Goal: Information Seeking & Learning: Learn about a topic

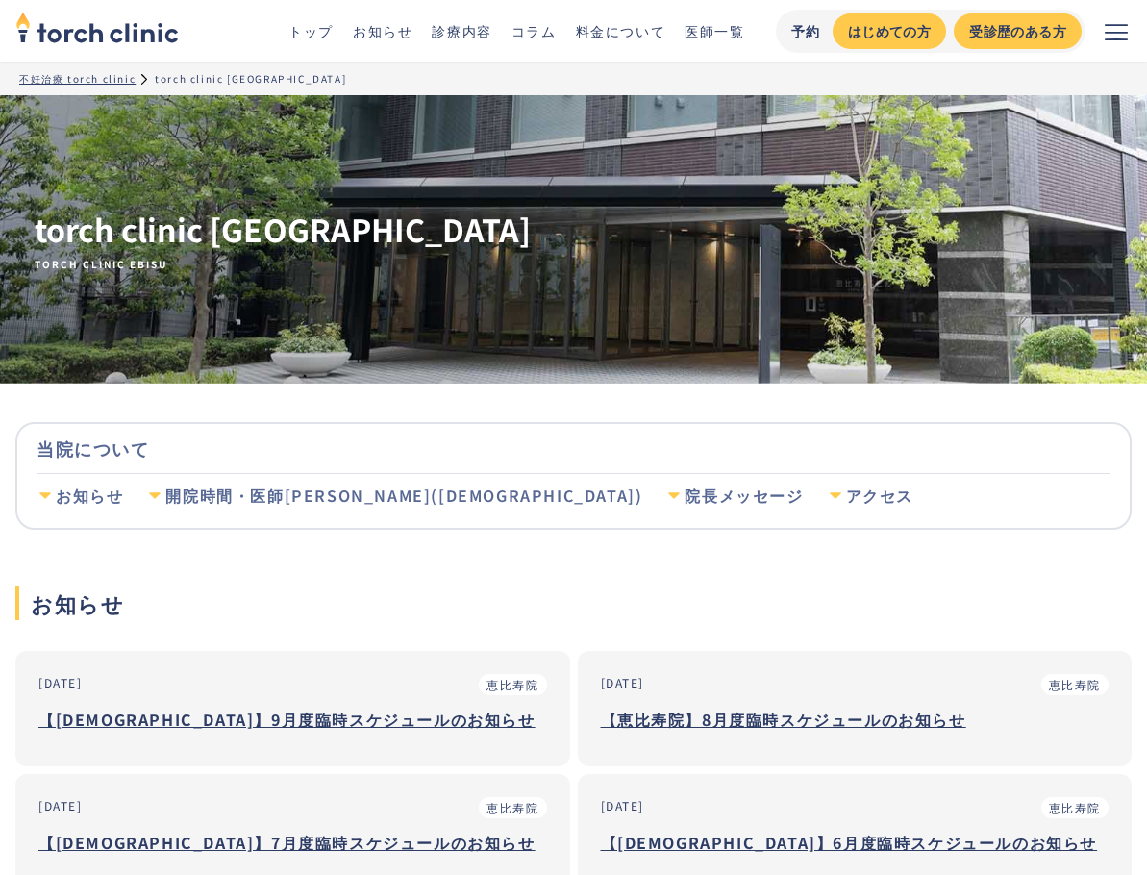
click at [444, 33] on link "診療内容" at bounding box center [462, 30] width 60 height 19
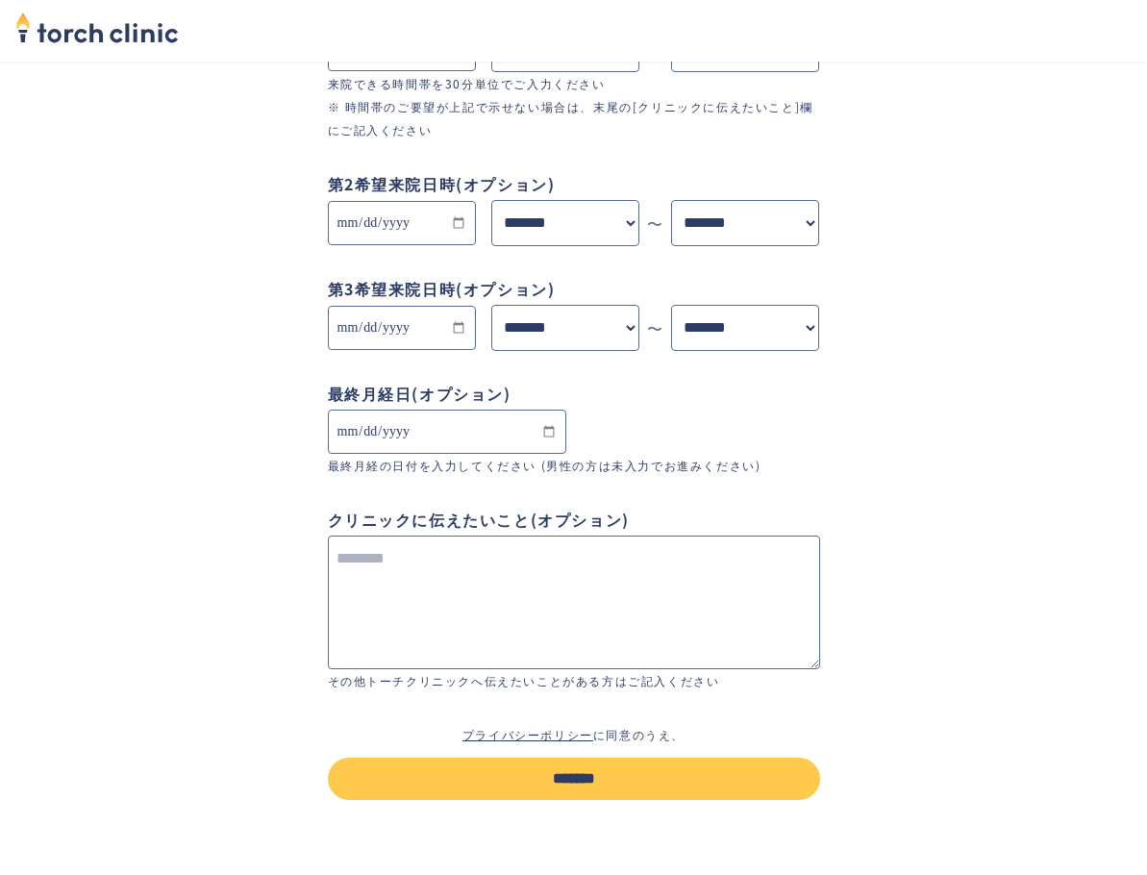
scroll to position [1381, 0]
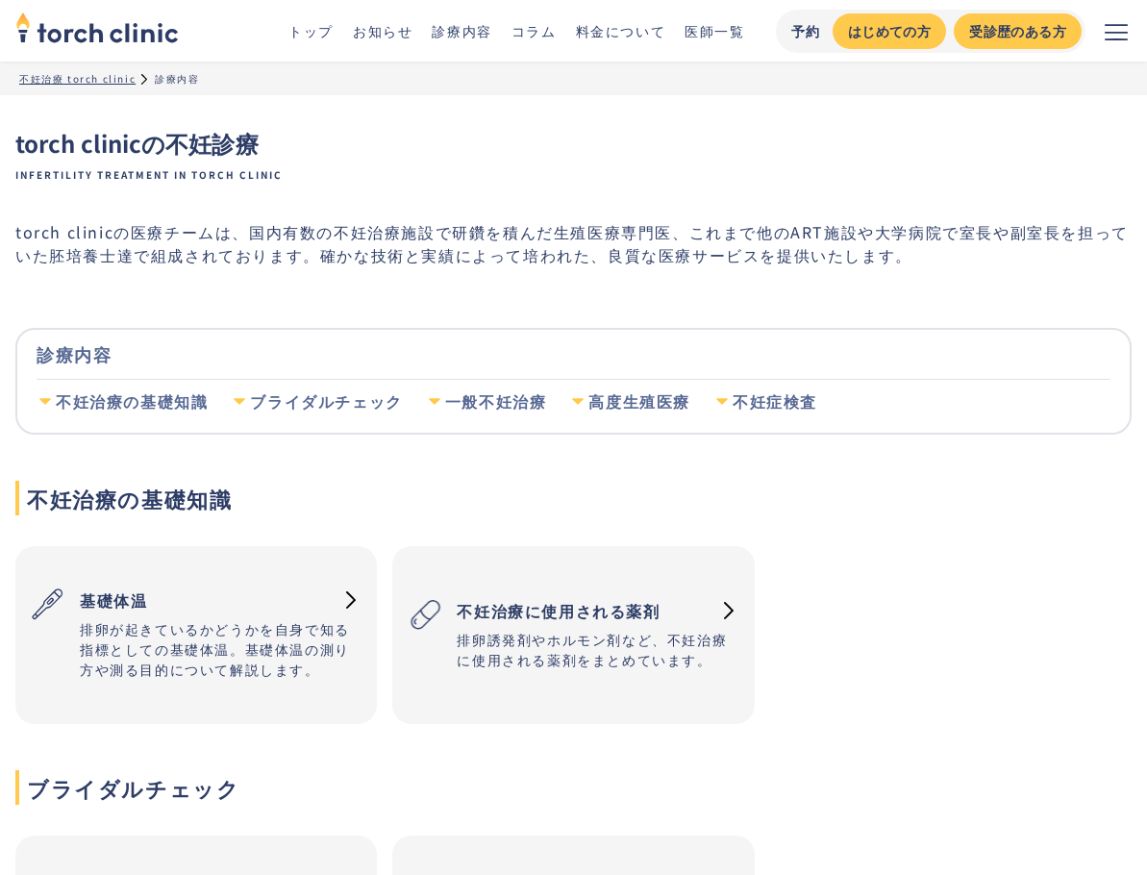
click at [378, 401] on div "ブライダルチェック" at bounding box center [326, 401] width 152 height 21
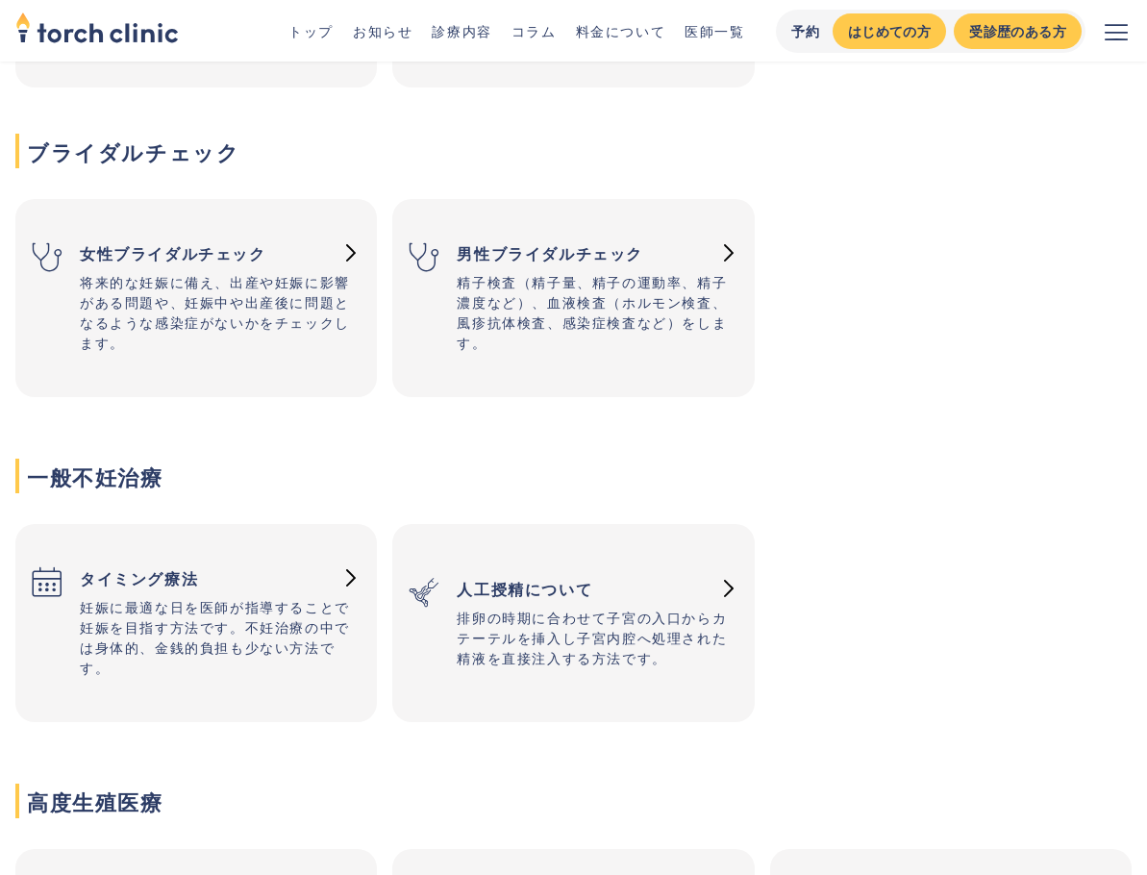
scroll to position [647, 0]
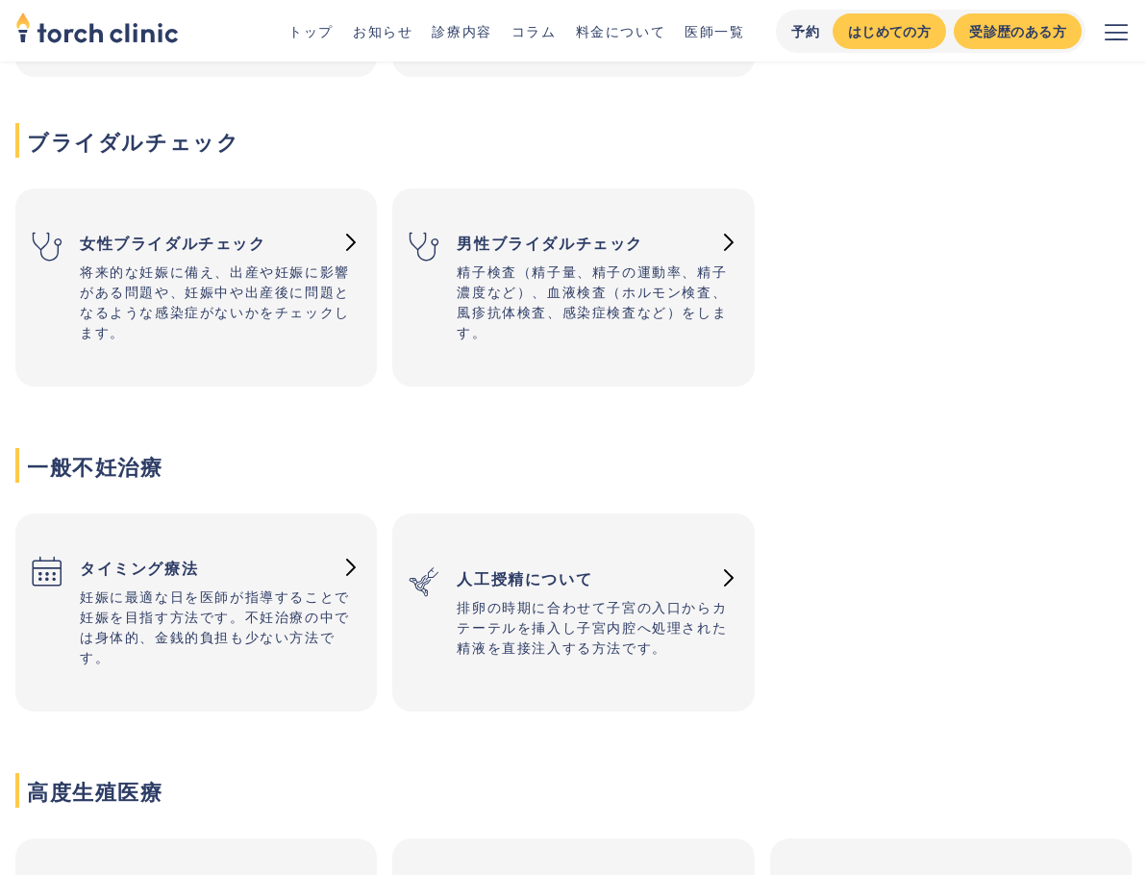
click at [235, 326] on p "将来的な妊娠に備え、出産や妊娠に影響がある問題や、妊娠中や出産後に問題となるような感染症がないかをチェックします。" at bounding box center [221, 301] width 282 height 81
click at [355, 43] on div "トップ お知らせ 診療内容 コラム 料金について 医師一覧 予約 はじめての方 受診歴のある方" at bounding box center [573, 31] width 1116 height 62
click at [361, 38] on link "お知らせ" at bounding box center [383, 30] width 60 height 19
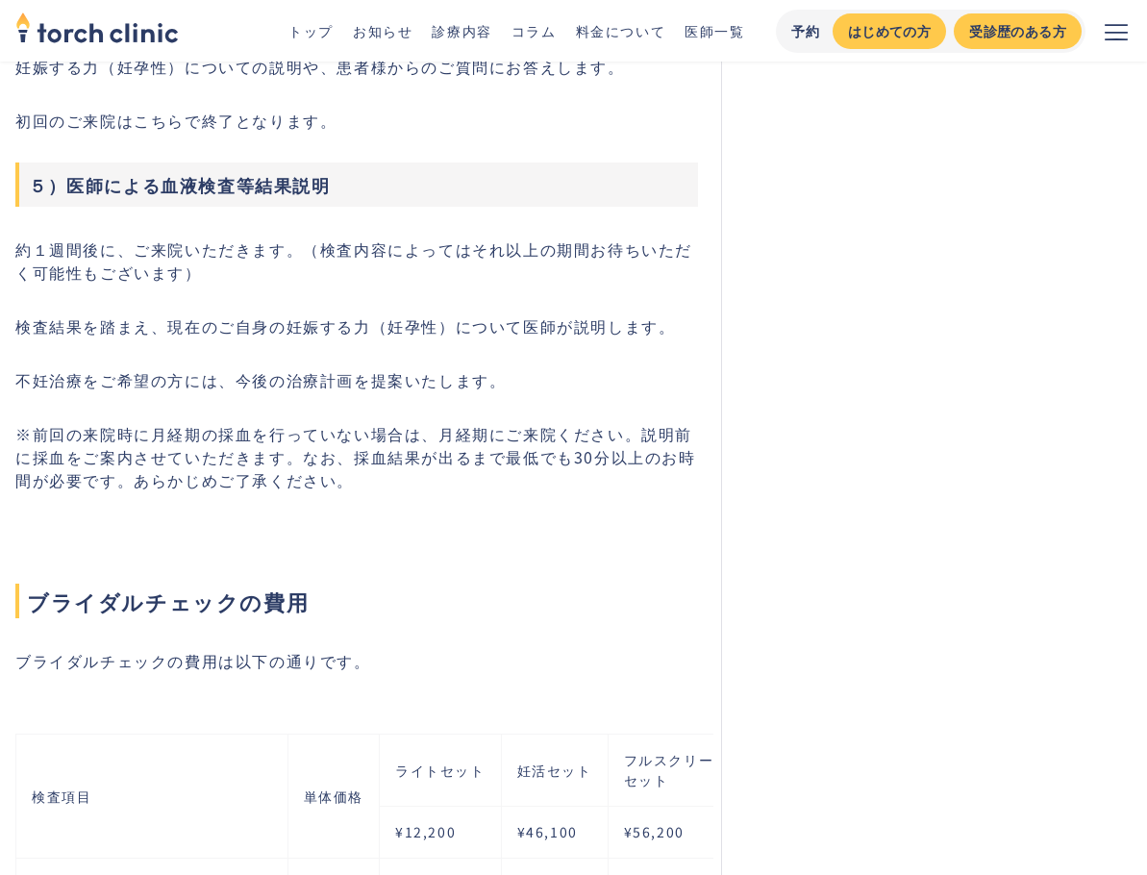
scroll to position [3076, 0]
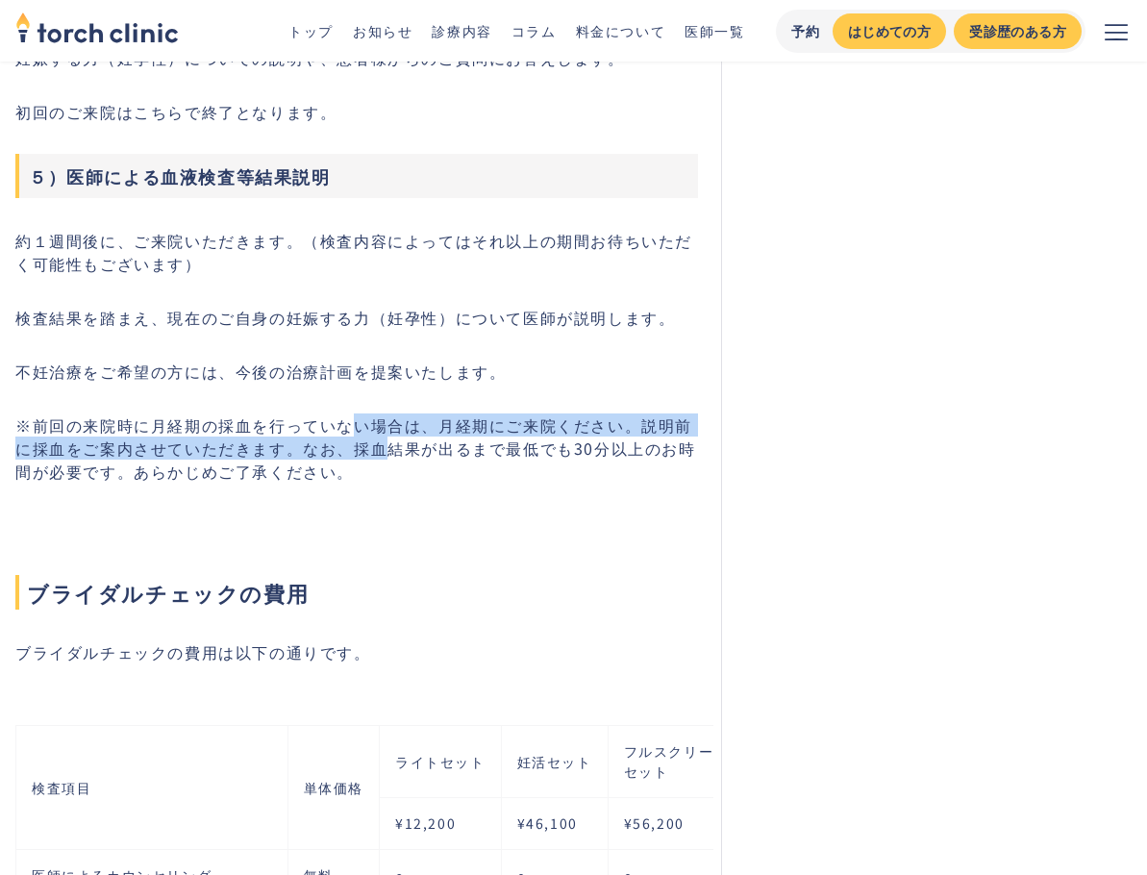
drag, startPoint x: 360, startPoint y: 437, endPoint x: 362, endPoint y: 456, distance: 18.5
click at [362, 456] on p "※前回の来院時に月経期の採血を行っていない場合は、月経期にご来院ください。説明前に採血をご案内させていただきます。なお、採血結果が出るまで最低でも30分以上の…" at bounding box center [356, 447] width 683 height 69
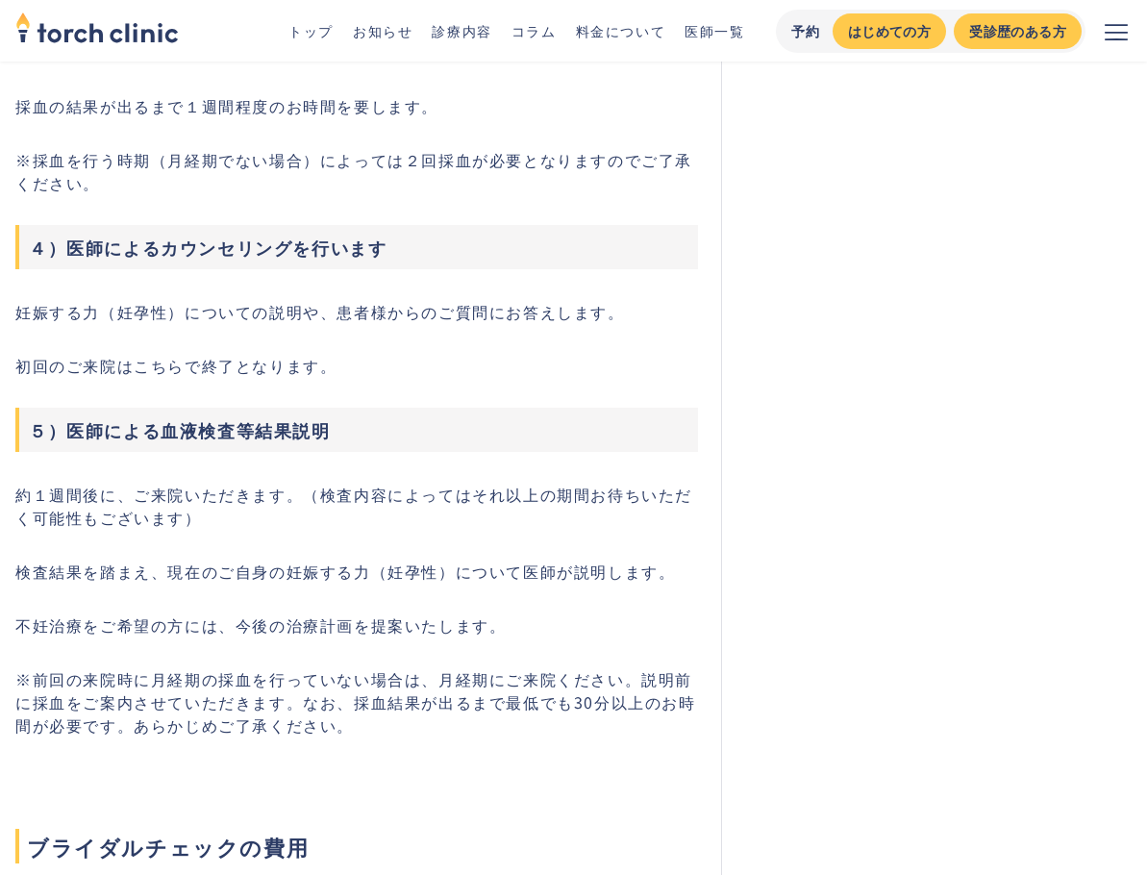
scroll to position [2582, 0]
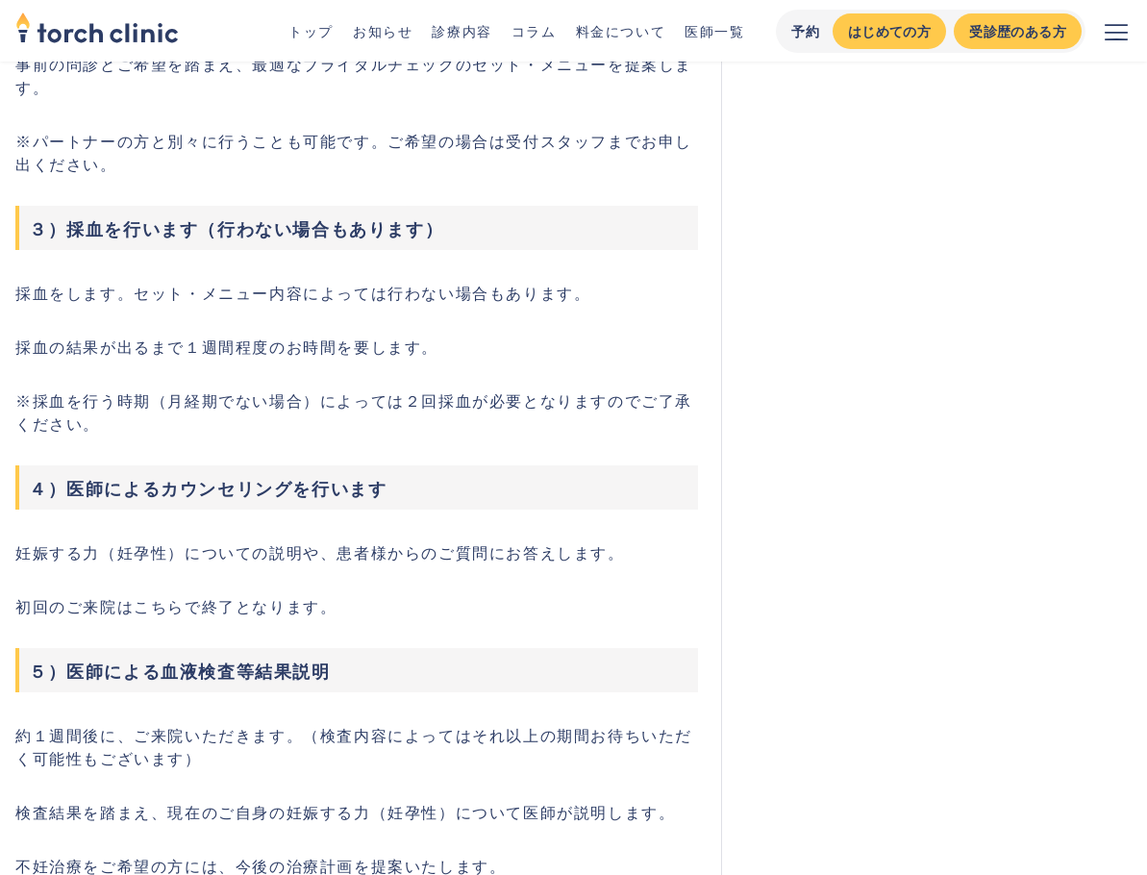
click at [1110, 47] on button "メニューを開く" at bounding box center [1116, 31] width 62 height 62
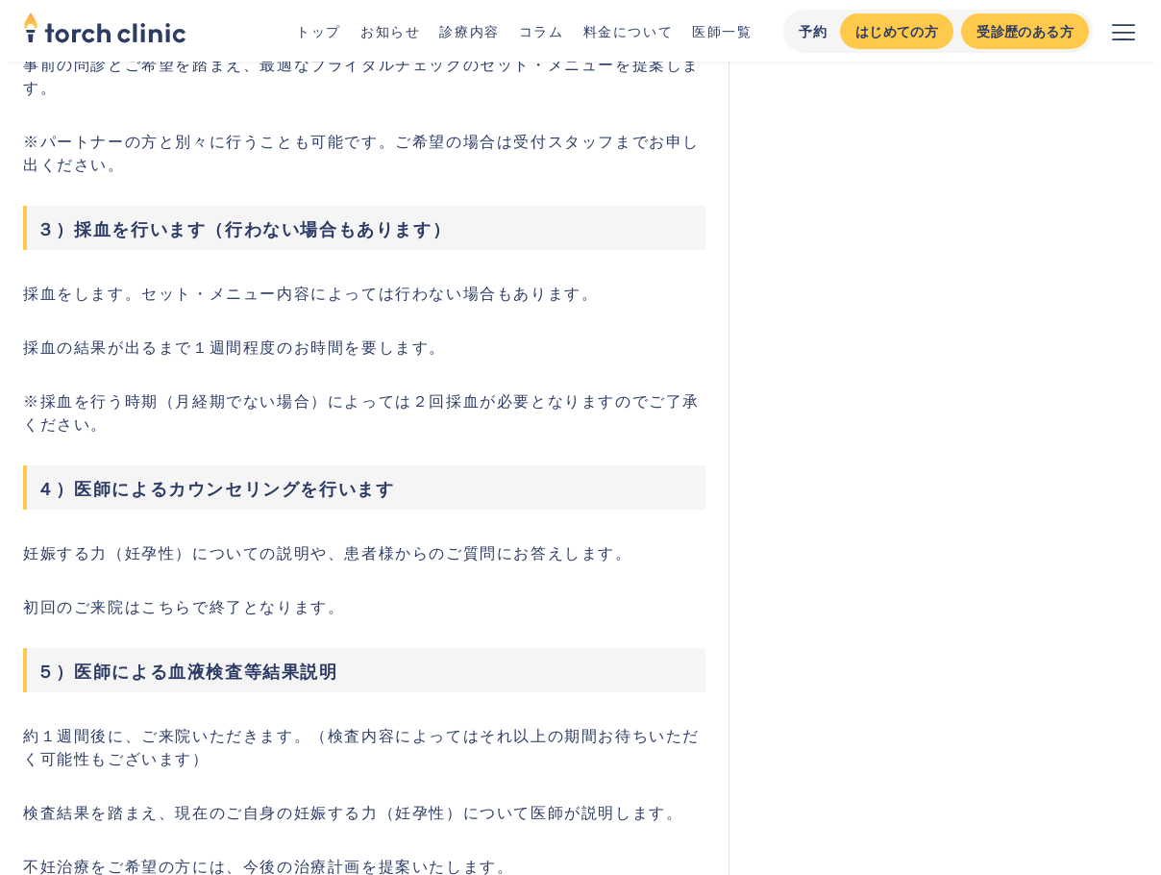
scroll to position [2547, 0]
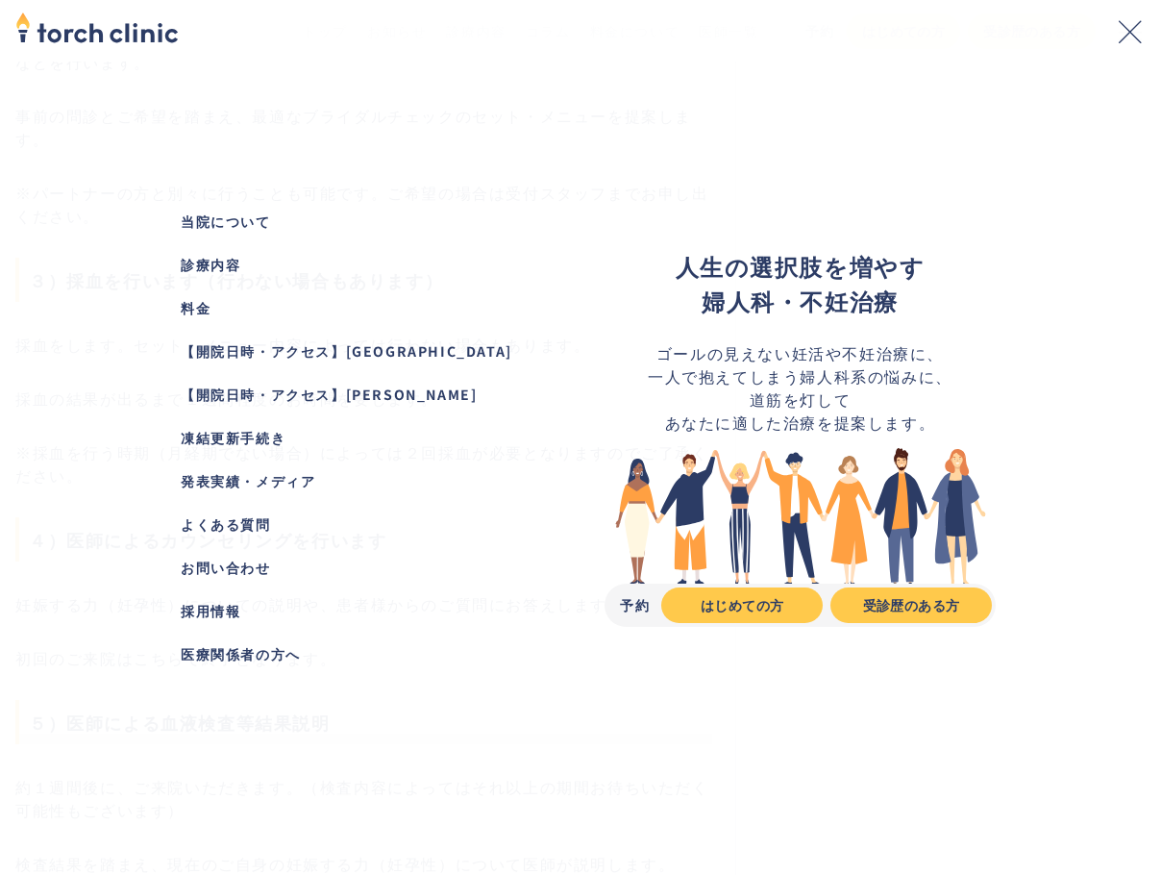
click at [247, 563] on div "お問い合わせ" at bounding box center [361, 568] width 361 height 20
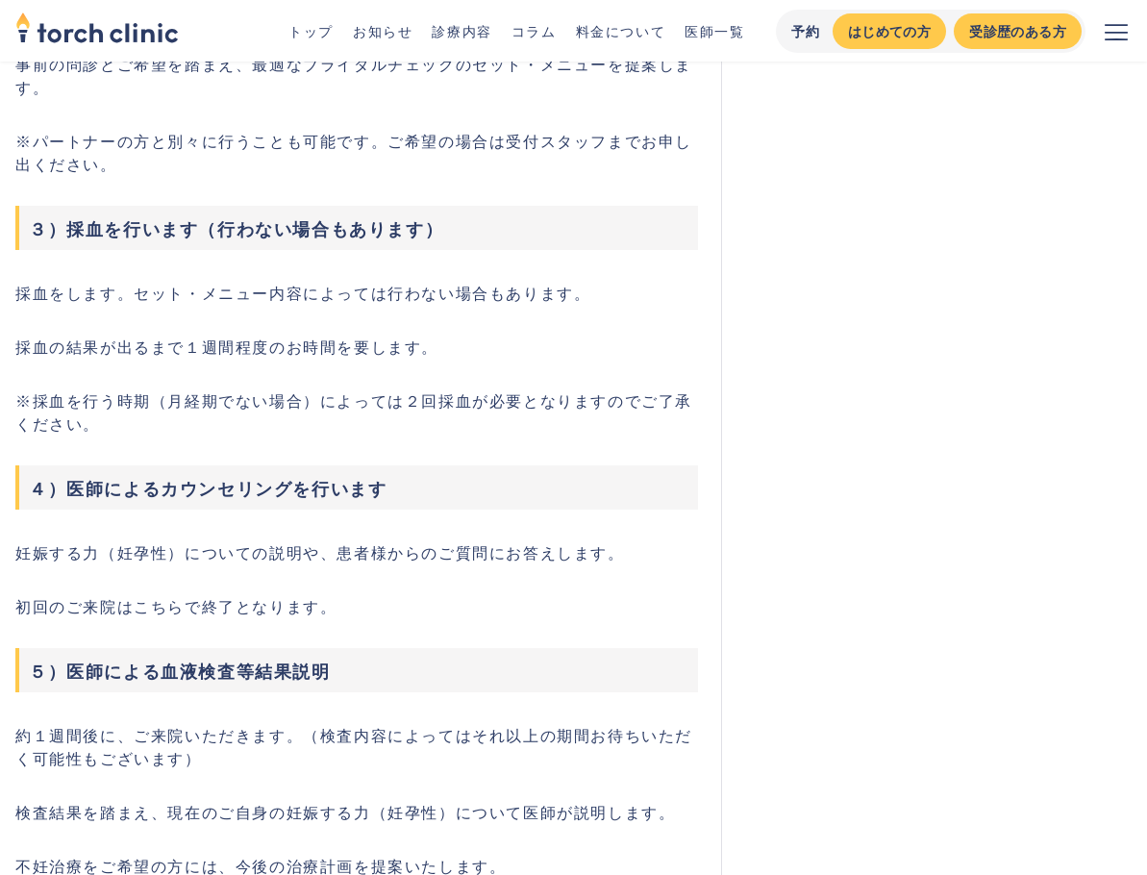
scroll to position [2618, 0]
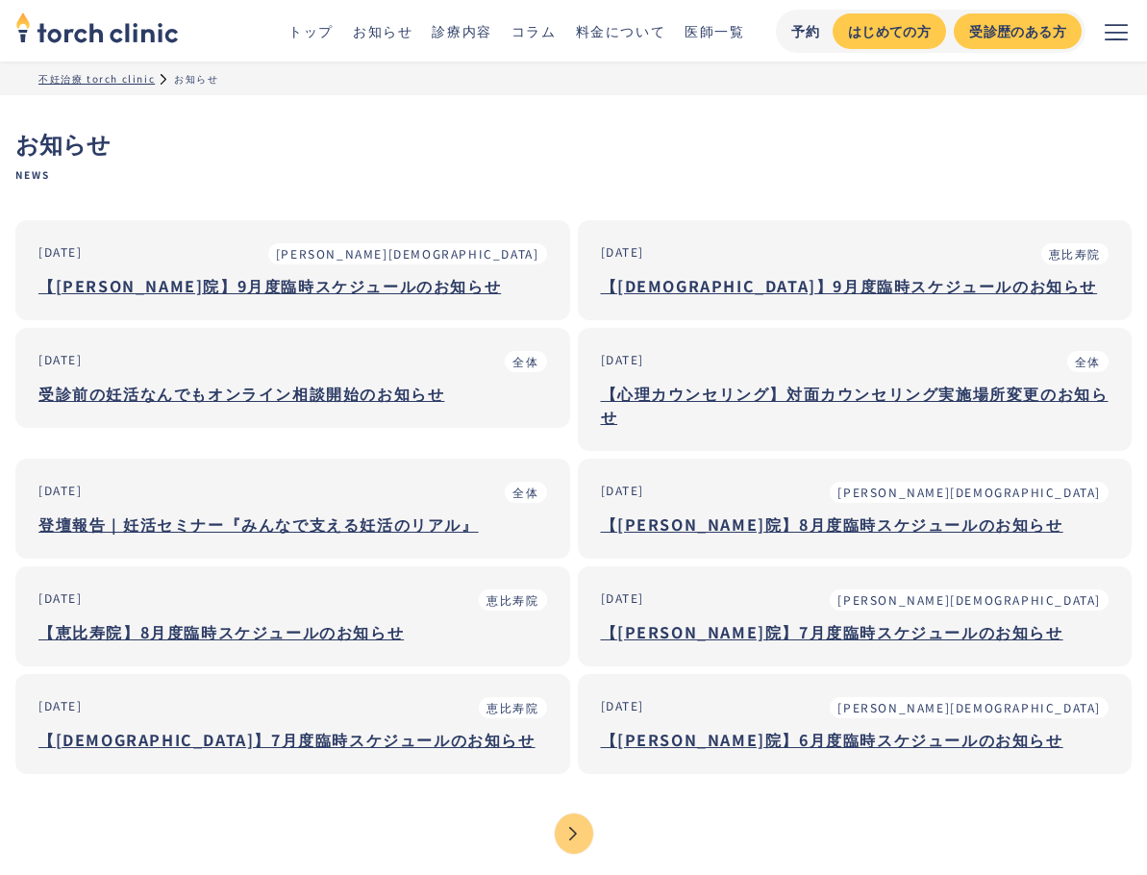
click at [619, 281] on div "【恵比寿院】9月度臨時スケジュールのお知らせ" at bounding box center [855, 285] width 509 height 23
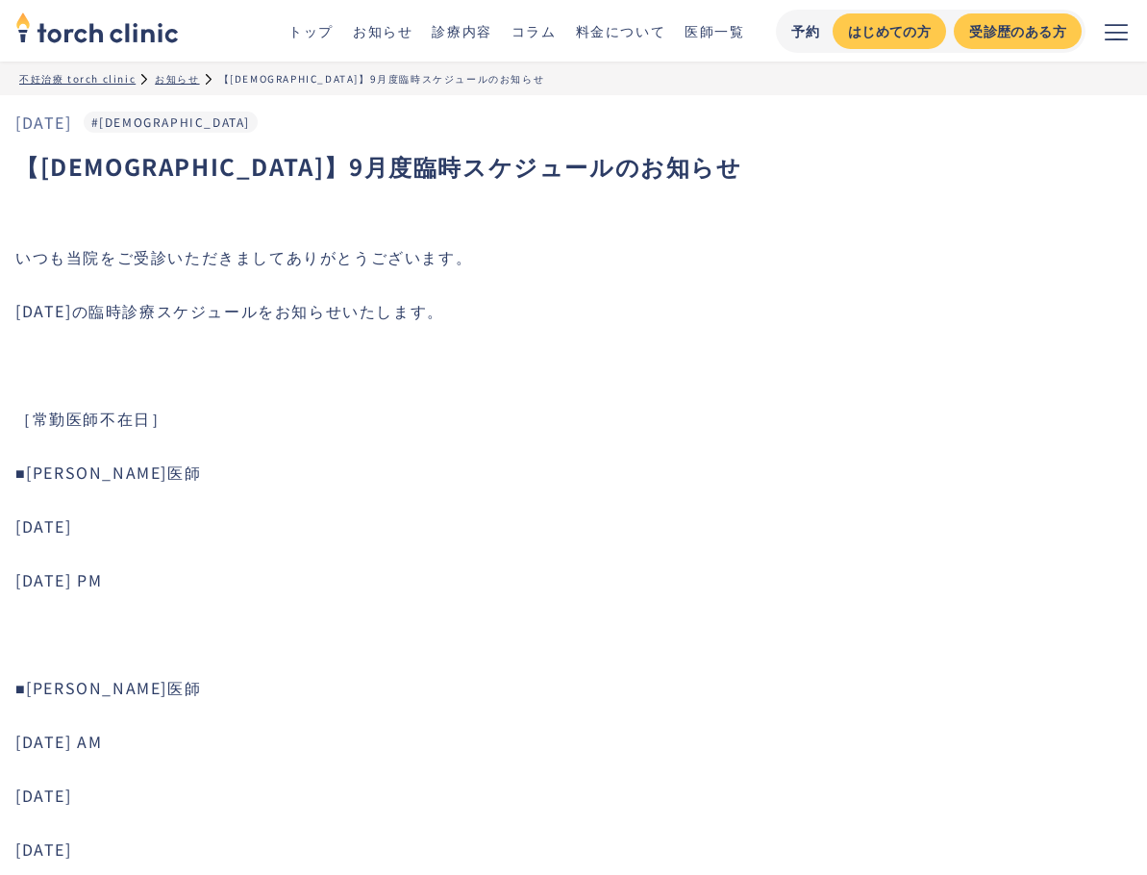
click at [322, 27] on link "トップ" at bounding box center [310, 30] width 45 height 19
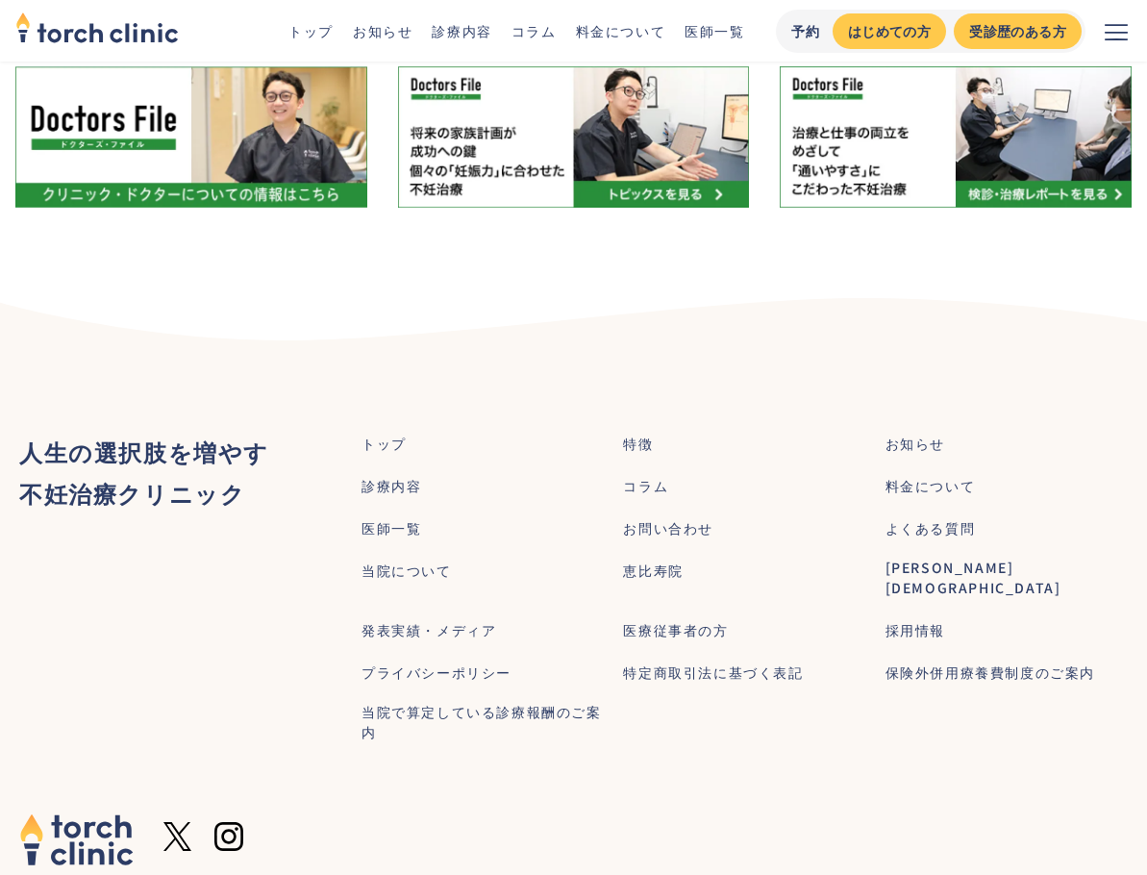
scroll to position [10405, 0]
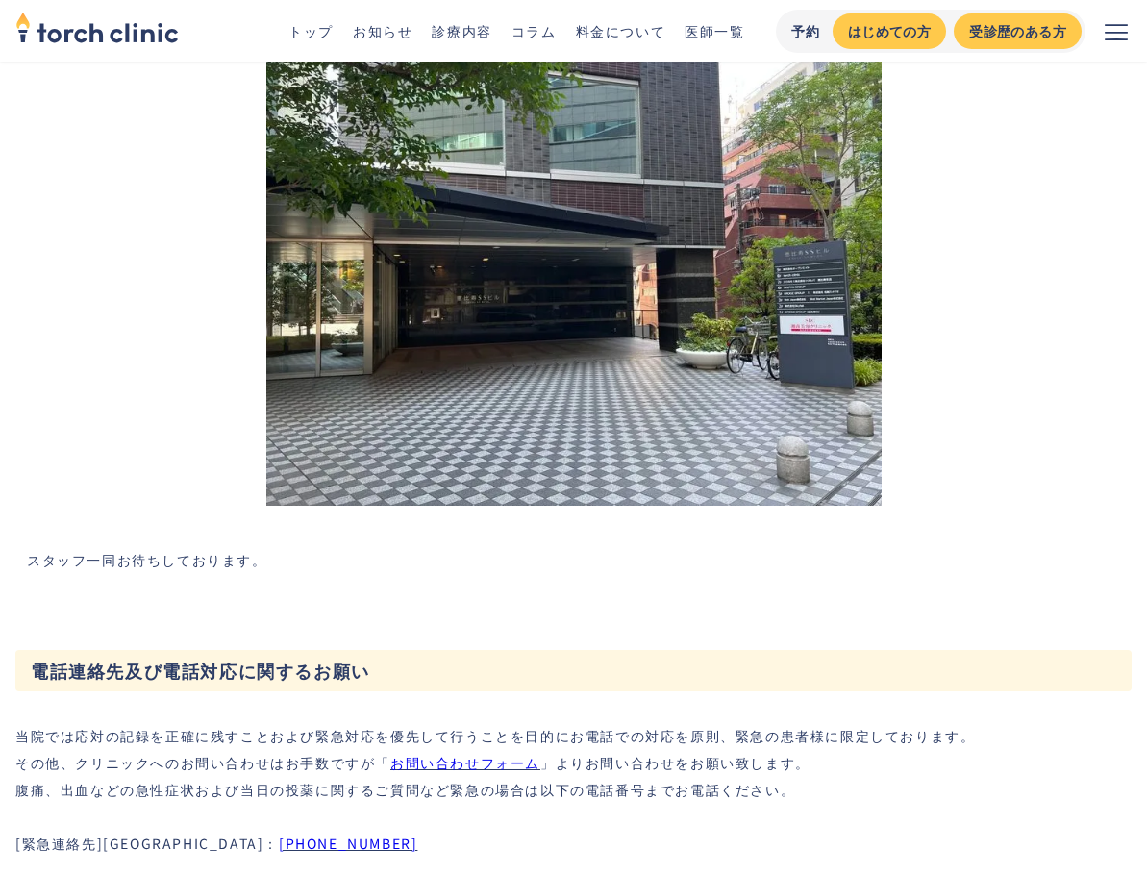
scroll to position [4742, 0]
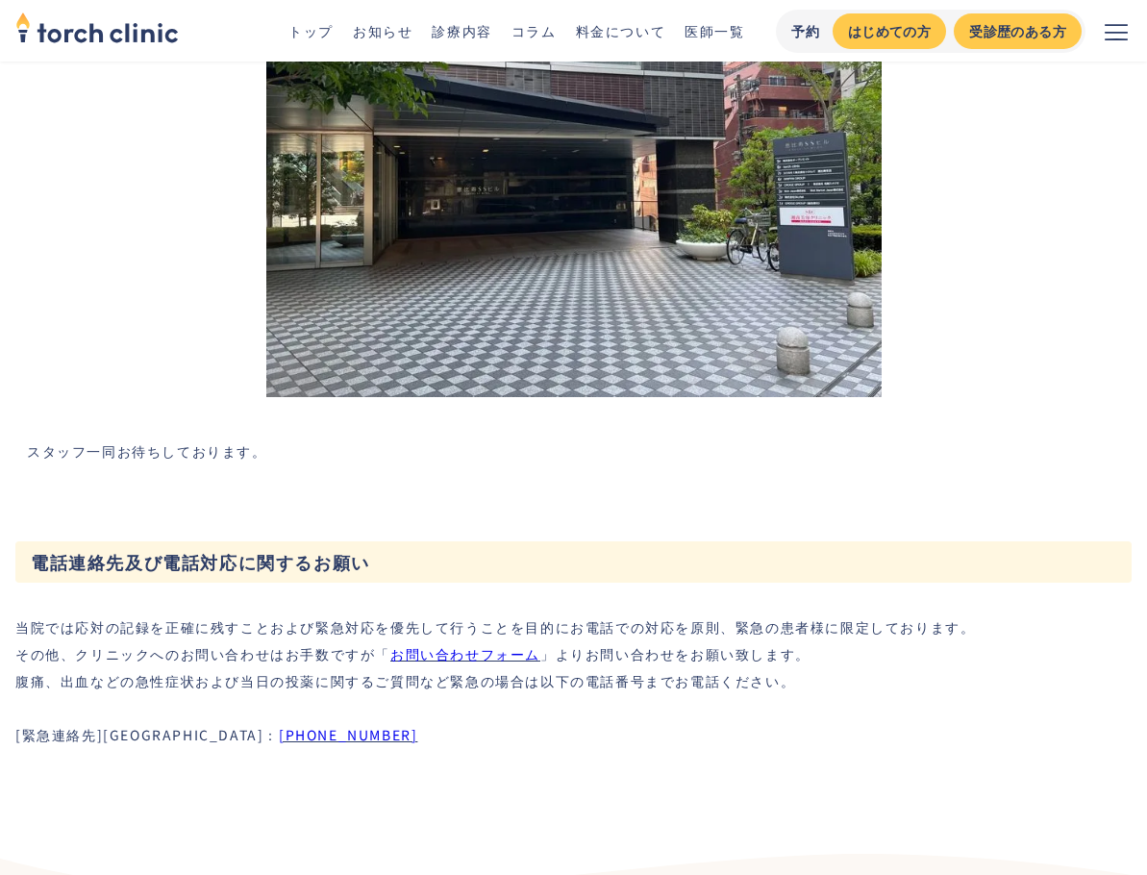
click at [294, 613] on p "当院では応対の記録を正確に残すことおよび緊急対応を優先して行うことを目的にお電話での対応を原則、緊急の患者様に限定しております。 その他、クリニックへのお問い…" at bounding box center [494, 680] width 959 height 135
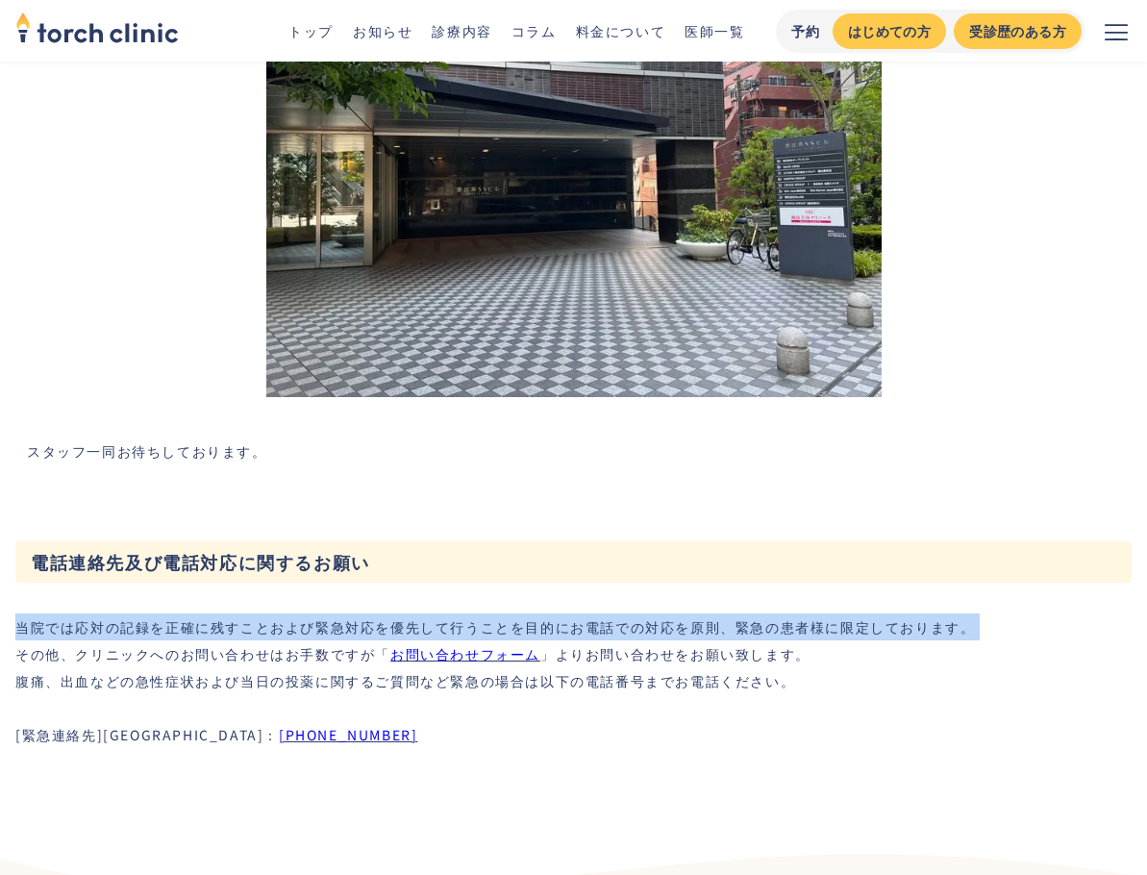
click at [294, 613] on p "当院では応対の記録を正確に残すことおよび緊急対応を優先して行うことを目的にお電話での対応を原則、緊急の患者様に限定しております。 その他、クリニックへのお問い…" at bounding box center [494, 680] width 959 height 135
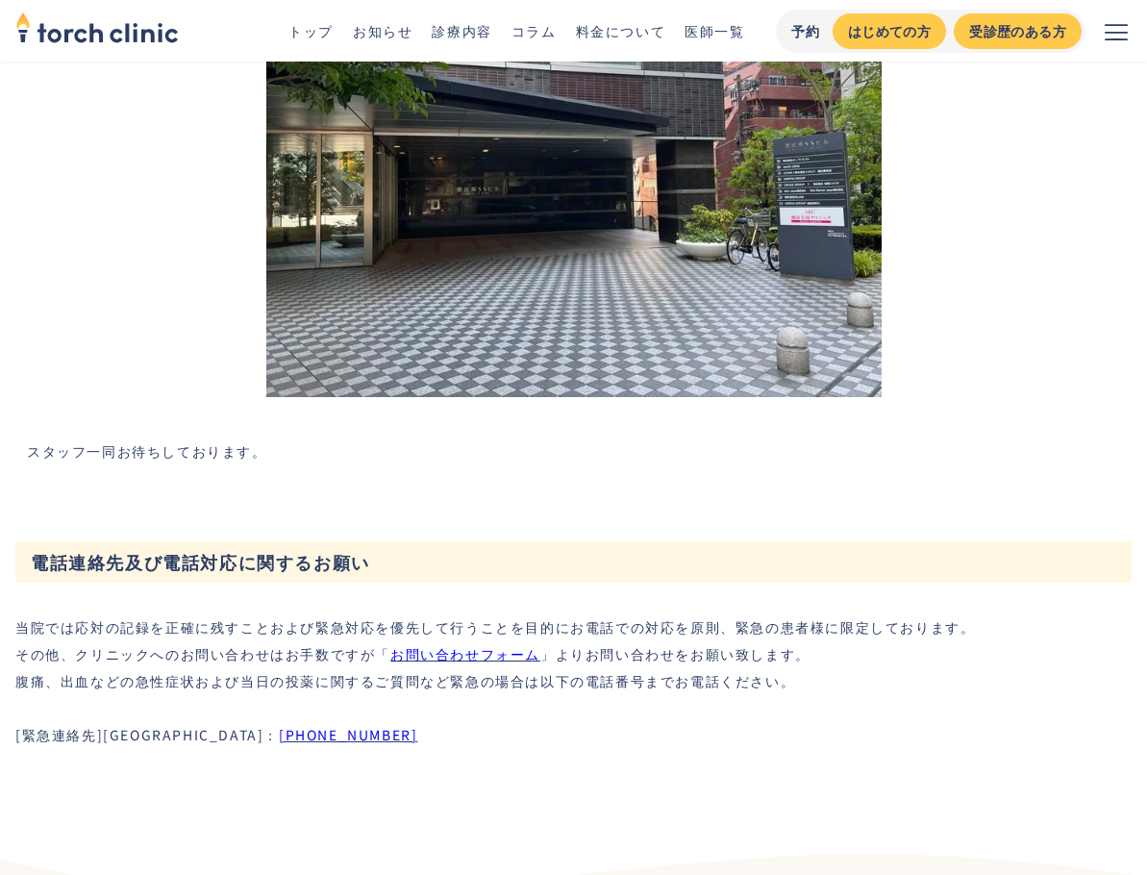
click at [286, 613] on p "当院では応対の記録を正確に残すことおよび緊急対応を優先して行うことを目的にお電話での対応を原則、緊急の患者様に限定しております。 その他、クリニックへのお問い…" at bounding box center [494, 680] width 959 height 135
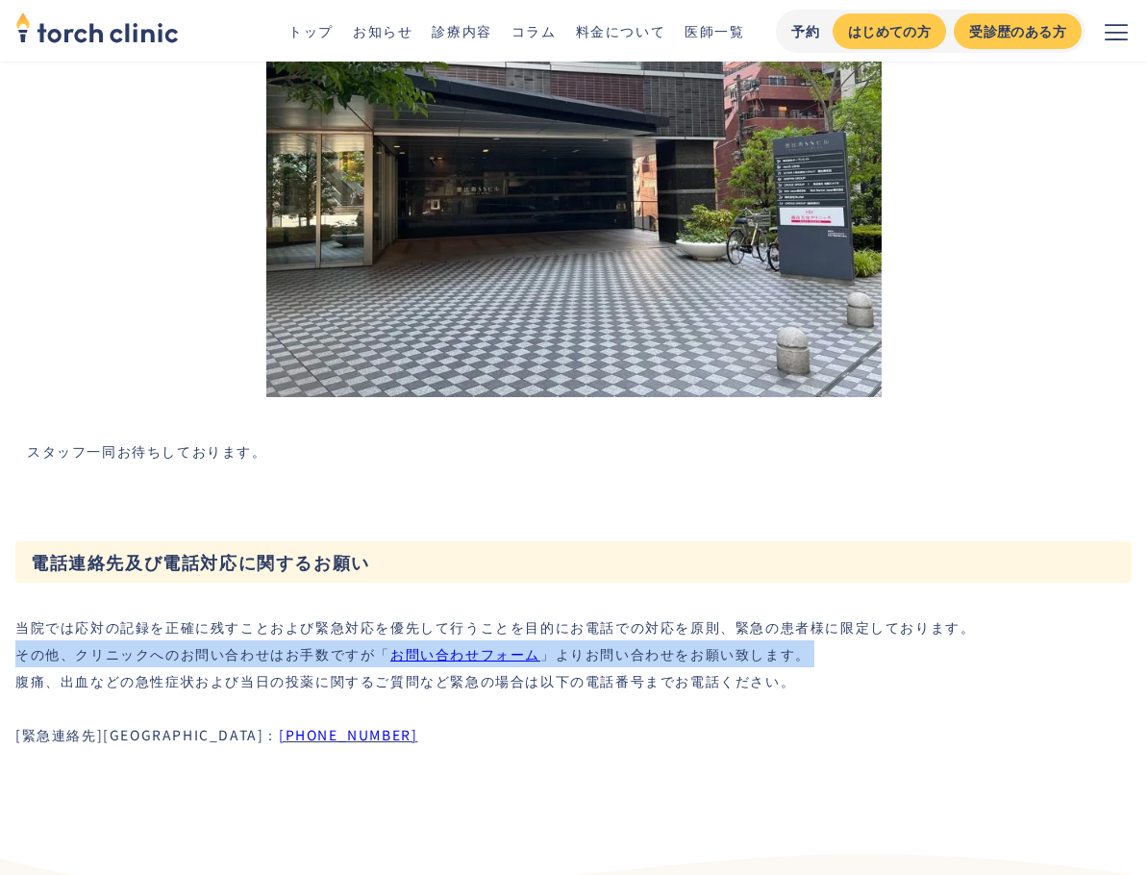
click at [286, 613] on p "当院では応対の記録を正確に残すことおよび緊急対応を優先して行うことを目的にお電話での対応を原則、緊急の患者様に限定しております。 その他、クリニックへのお問い…" at bounding box center [494, 680] width 959 height 135
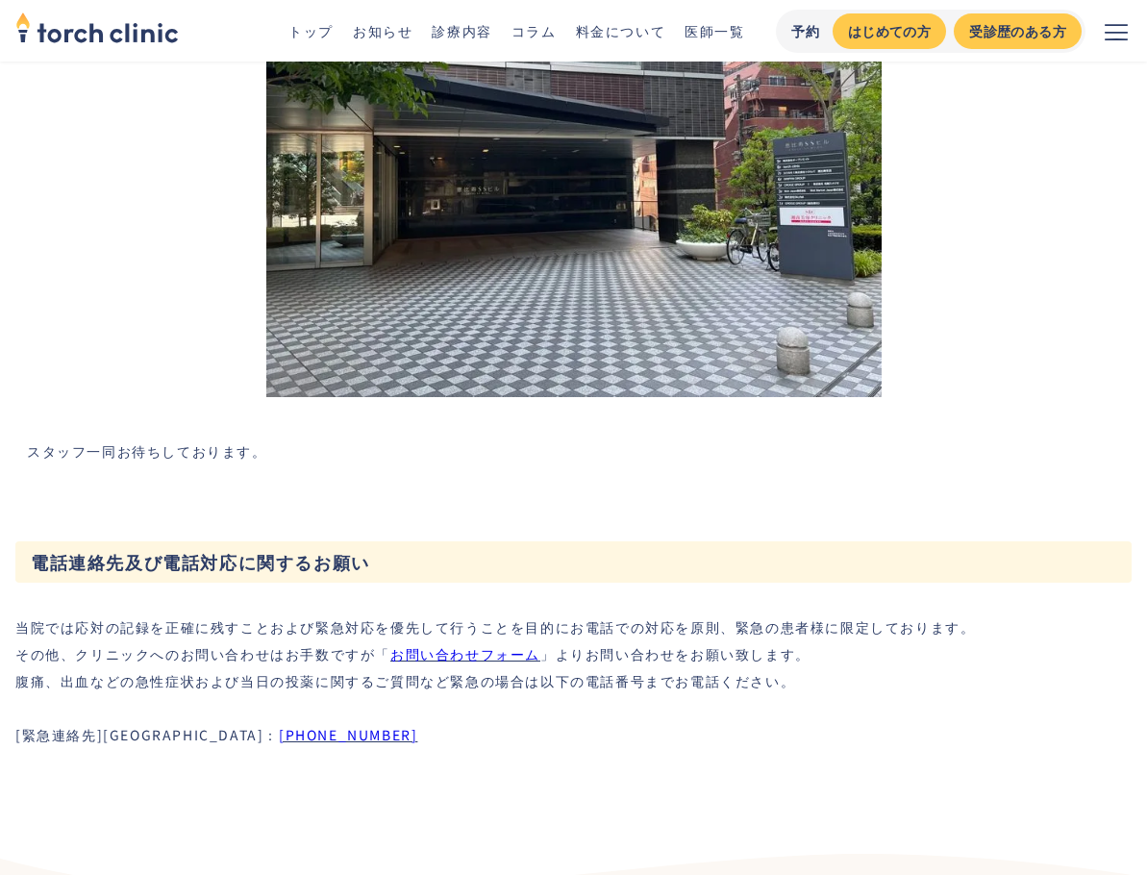
click at [291, 623] on p "当院では応対の記録を正確に残すことおよび緊急対応を優先して行うことを目的にお電話での対応を原則、緊急の患者様に限定しております。 その他、クリニックへのお問い…" at bounding box center [494, 680] width 959 height 135
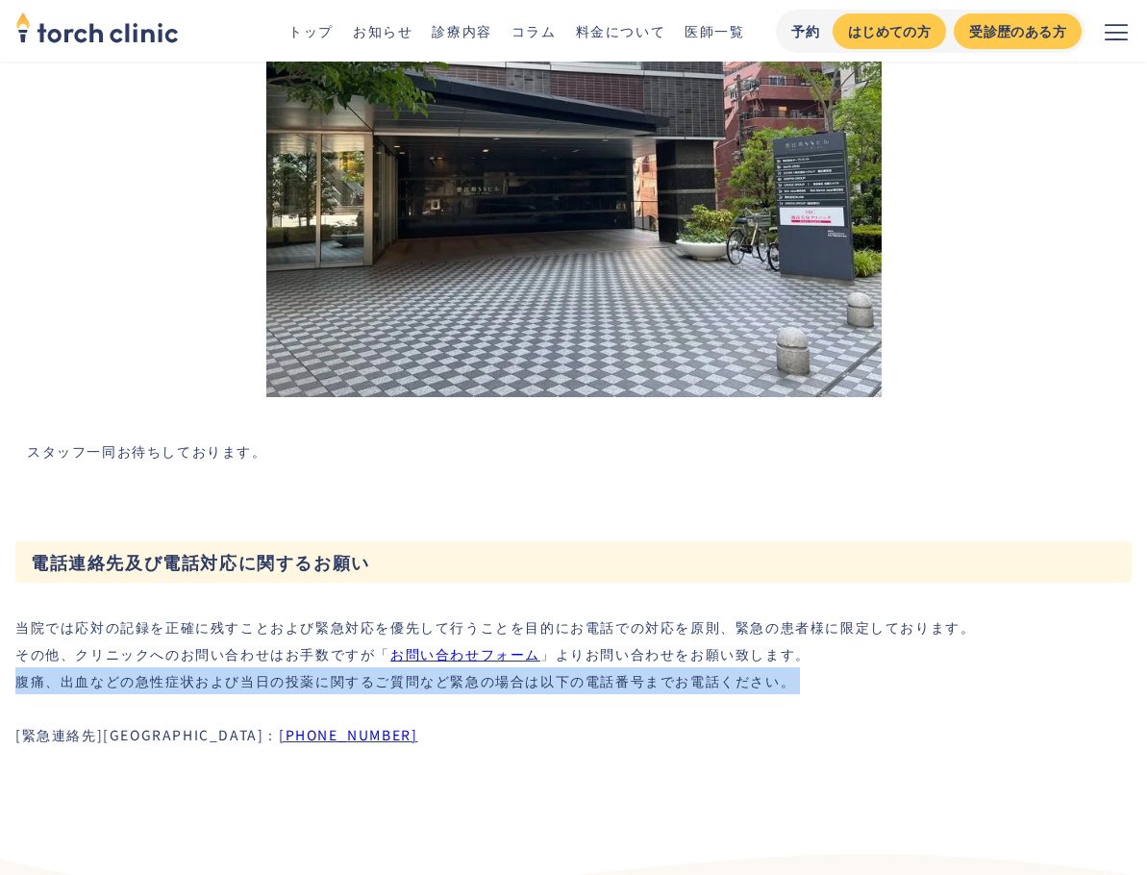
click at [291, 623] on p "当院では応対の記録を正確に残すことおよび緊急対応を優先して行うことを目的にお電話での対応を原則、緊急の患者様に限定しております。 その他、クリニックへのお問い…" at bounding box center [494, 680] width 959 height 135
click at [278, 614] on p "当院では応対の記録を正確に残すことおよび緊急対応を優先して行うことを目的にお電話での対応を原則、緊急の患者様に限定しております。 その他、クリニックへのお問い…" at bounding box center [494, 680] width 959 height 135
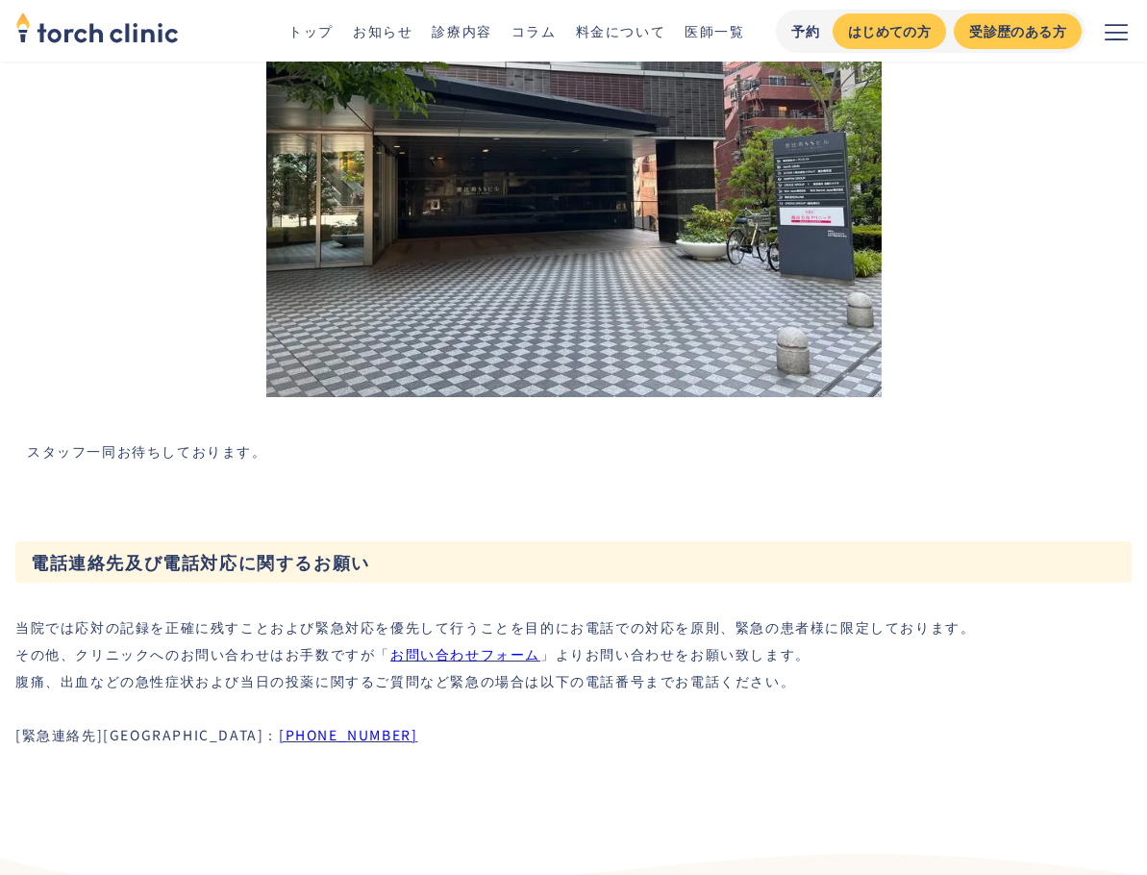
click at [420, 644] on link "お問い合わせフォーム" at bounding box center [465, 653] width 150 height 19
